Goal: Task Accomplishment & Management: Complete application form

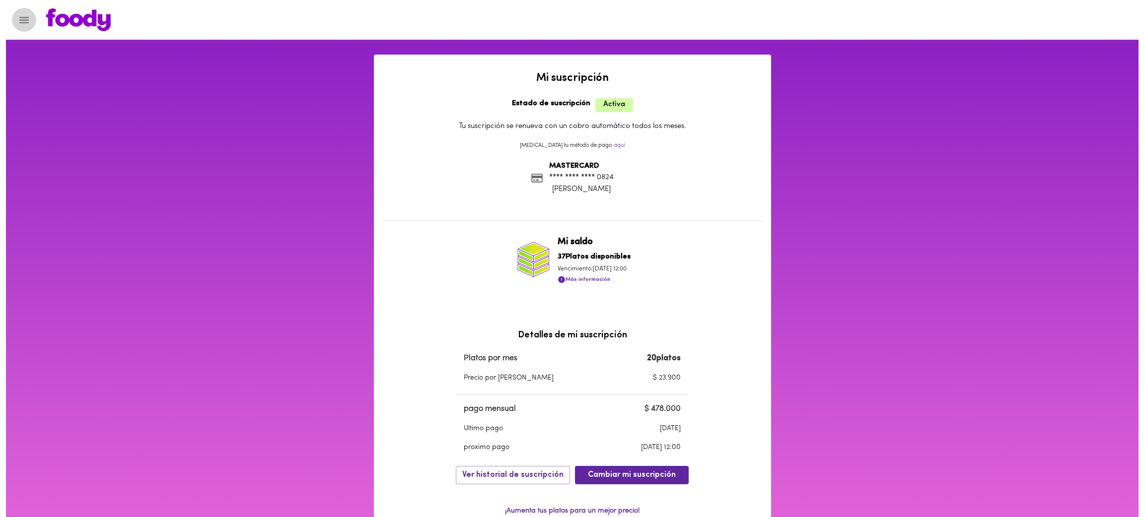
scroll to position [19, 0]
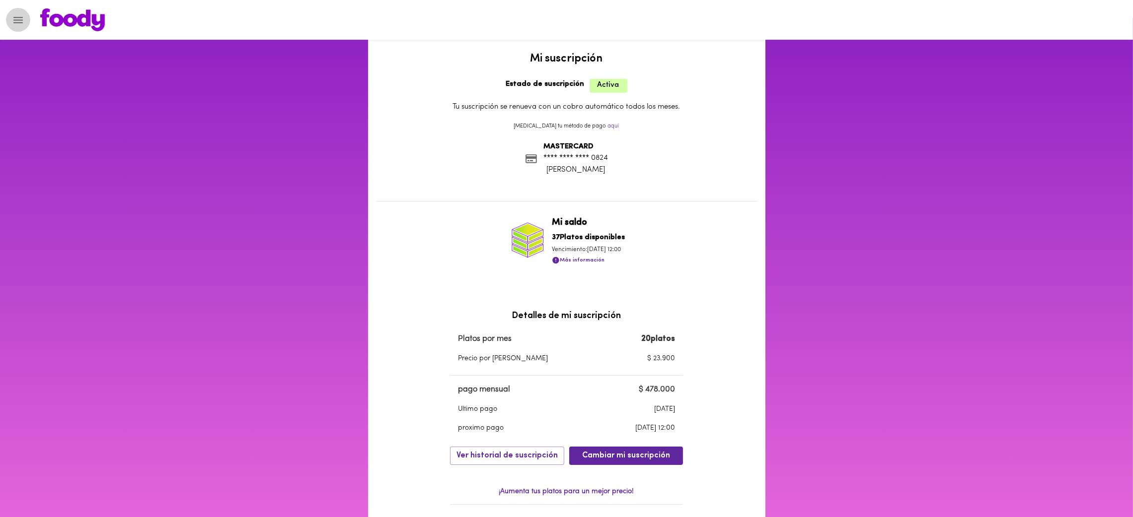
click at [13, 17] on icon "Menu" at bounding box center [17, 20] width 9 height 6
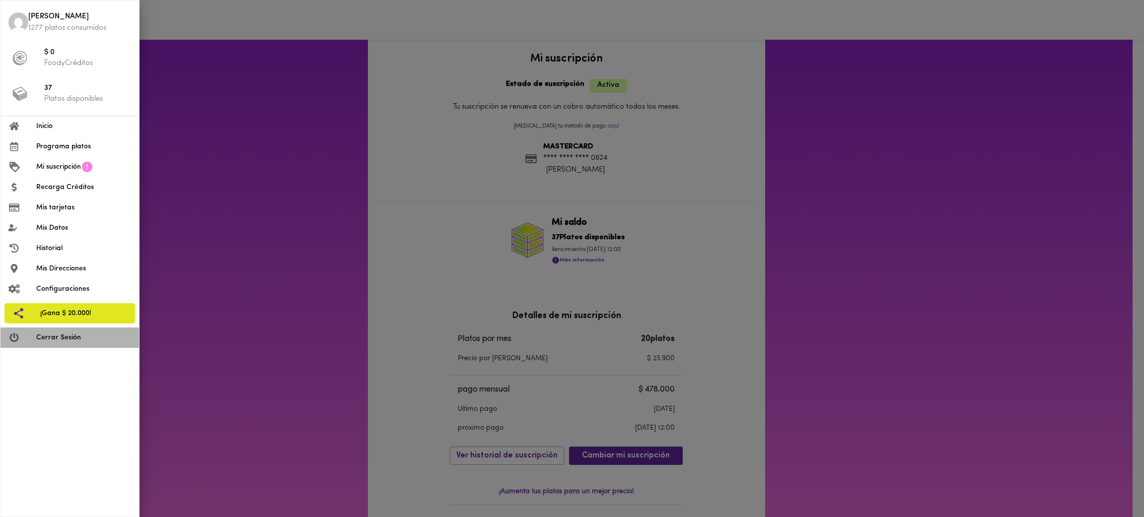
click at [65, 333] on span "Cerrar Sesión" at bounding box center [83, 338] width 95 height 10
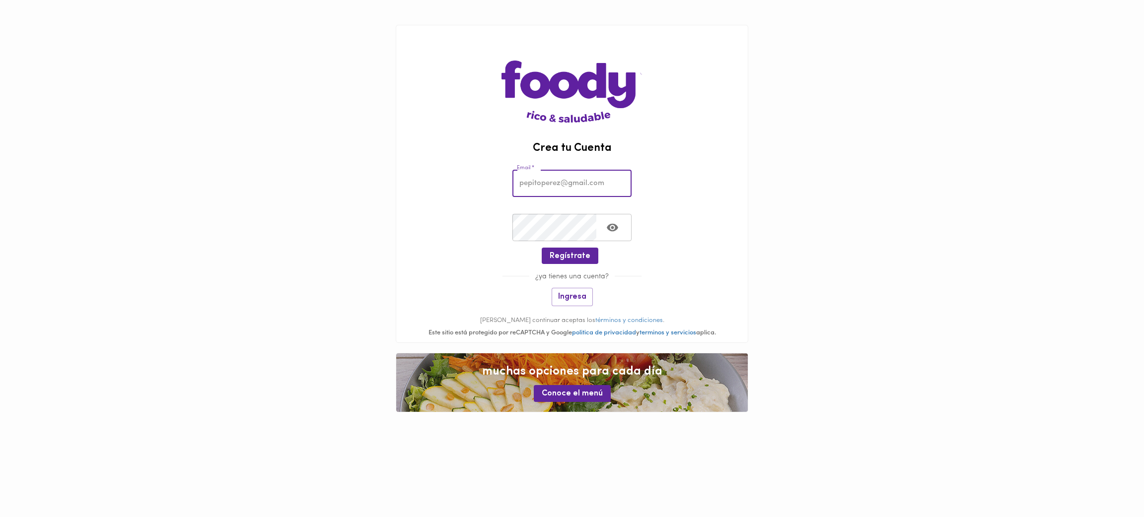
click at [565, 193] on input "email" at bounding box center [571, 183] width 119 height 27
paste input "[PERSON_NAME][EMAIL_ADDRESS][PERSON_NAME][DOMAIN_NAME]"
type input "[PERSON_NAME][EMAIL_ADDRESS][PERSON_NAME][DOMAIN_NAME]"
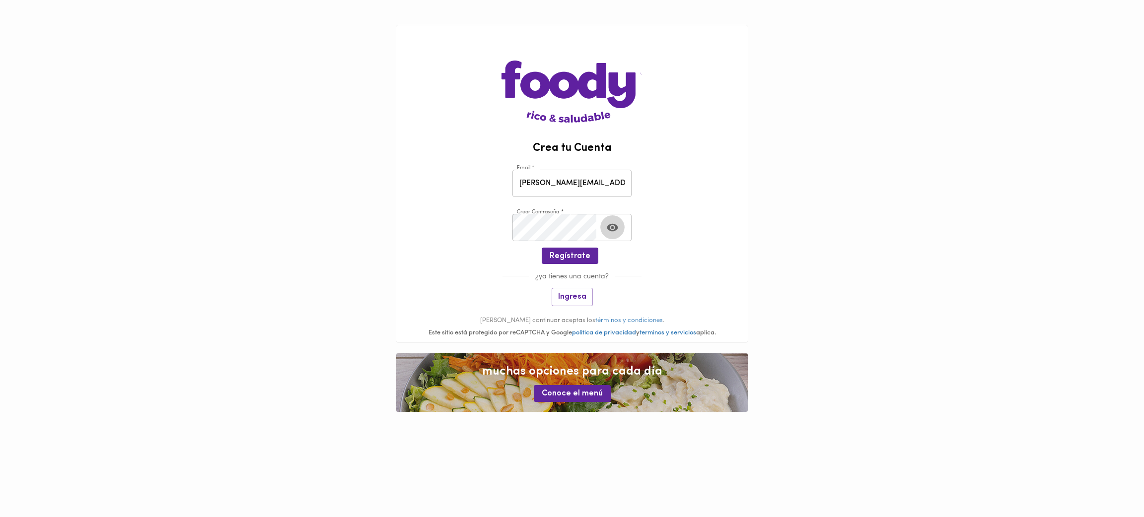
click at [608, 228] on icon "Toggle password visibility" at bounding box center [612, 227] width 11 height 8
click at [578, 253] on span "Regístrate" at bounding box center [570, 256] width 41 height 9
